Goal: Information Seeking & Learning: Learn about a topic

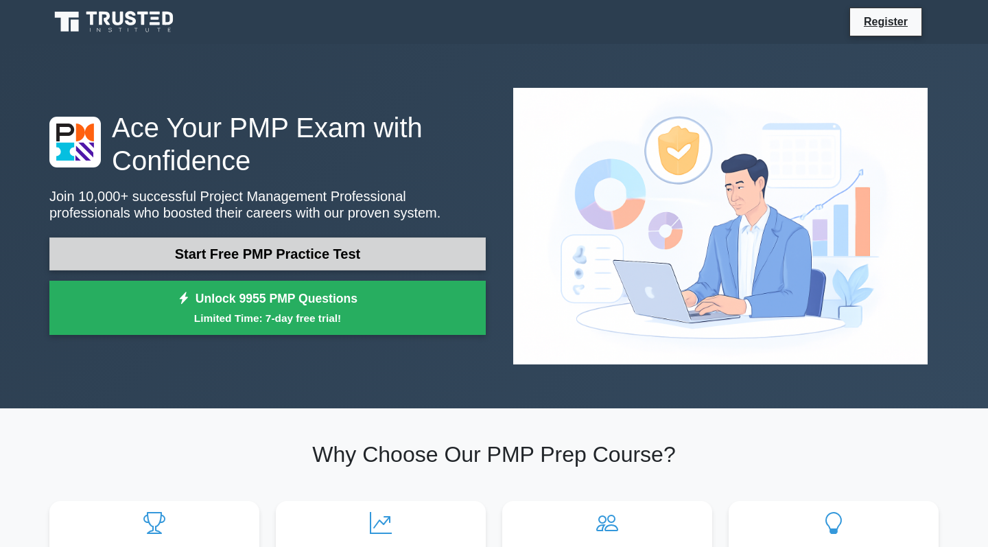
click at [276, 237] on link "Start Free PMP Practice Test" at bounding box center [267, 253] width 436 height 33
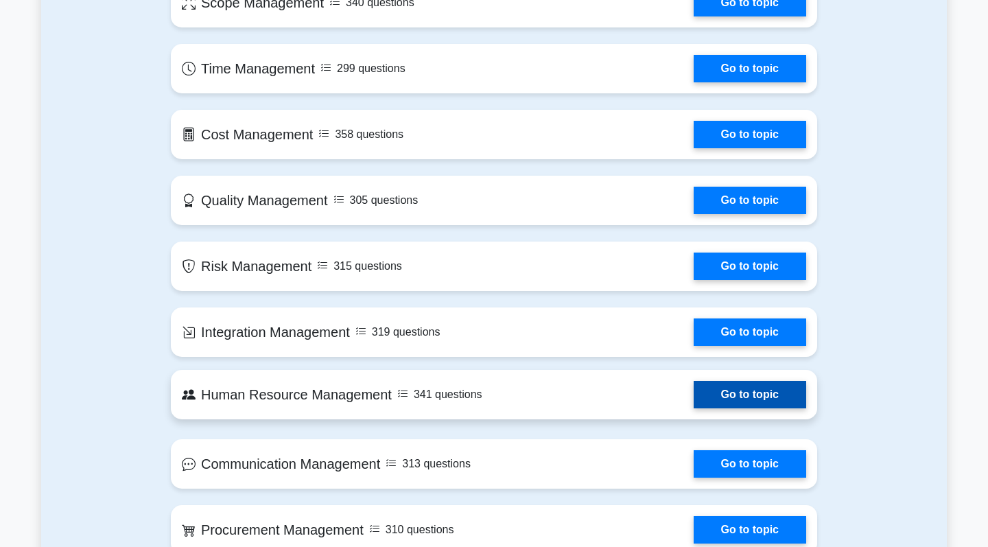
scroll to position [823, 0]
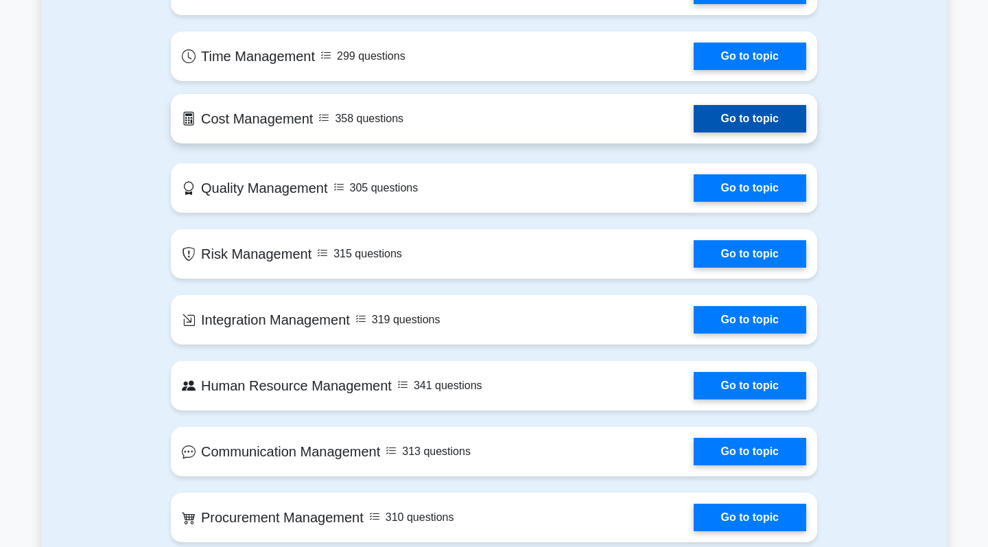
click at [768, 105] on link "Go to topic" at bounding box center [749, 118] width 112 height 27
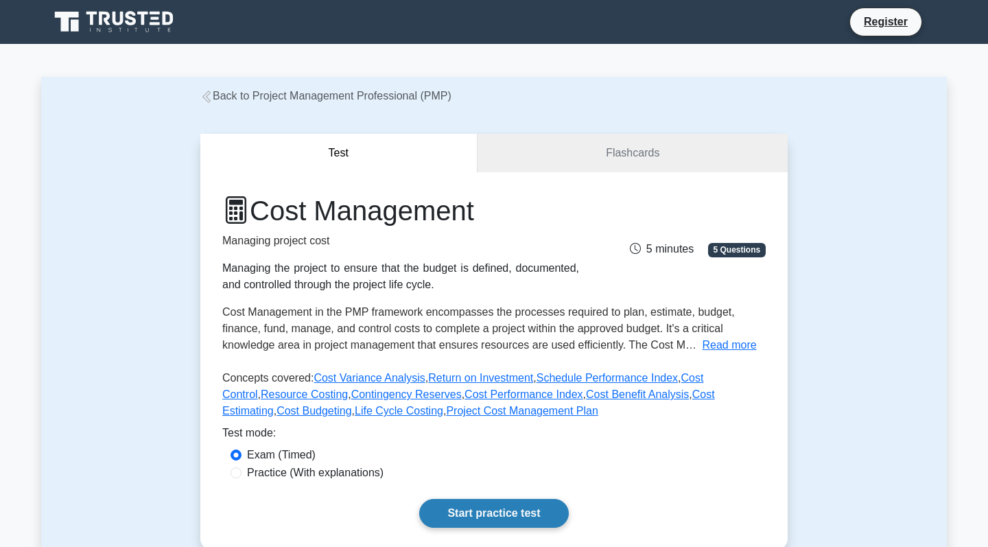
click at [519, 507] on link "Start practice test" at bounding box center [493, 513] width 149 height 29
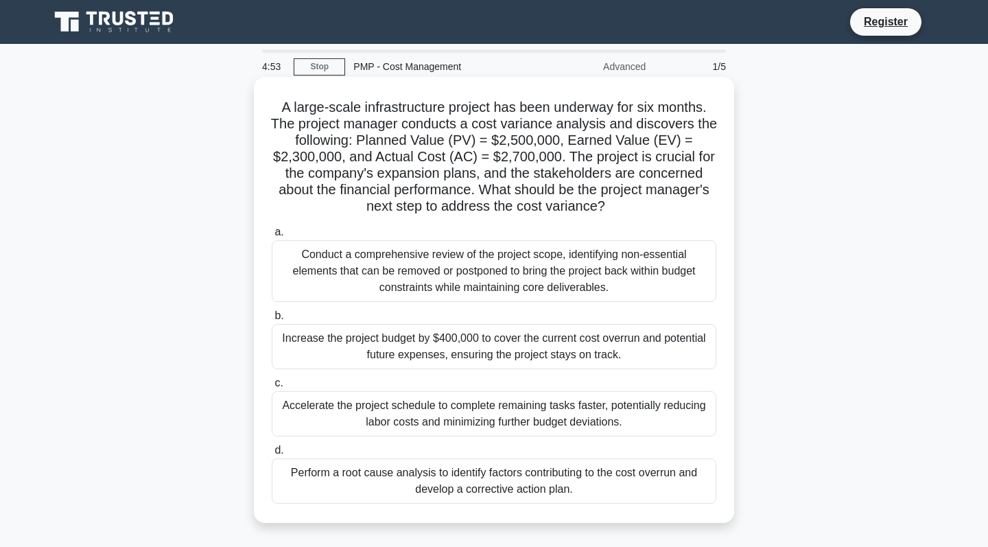
click at [362, 343] on div "Increase the project budget by $400,000 to cover the current cost overrun and p…" at bounding box center [494, 346] width 444 height 45
click at [272, 320] on input "b. Increase the project budget by $400,000 to cover the current cost overrun an…" at bounding box center [272, 315] width 0 height 9
